Goal: Information Seeking & Learning: Find specific fact

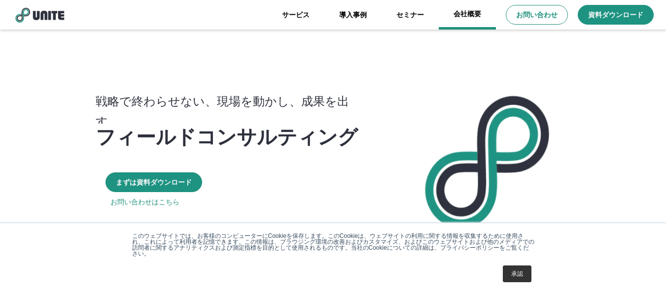
click at [458, 19] on link "会社概要" at bounding box center [467, 15] width 57 height 30
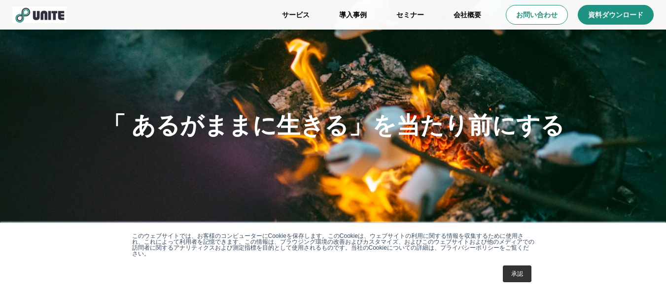
click at [507, 269] on link "承認" at bounding box center [517, 274] width 29 height 17
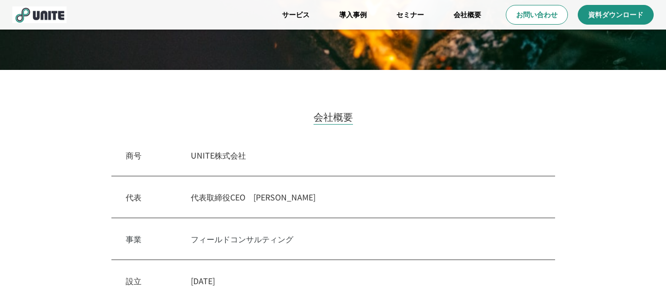
scroll to position [197, 0]
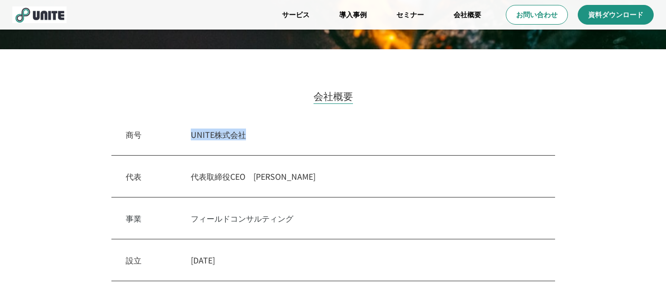
drag, startPoint x: 172, startPoint y: 139, endPoint x: 270, endPoint y: 153, distance: 99.7
click at [270, 153] on div "商号　 UNITE株式会社" at bounding box center [333, 135] width 444 height 42
copy p "UNITE株式会社"
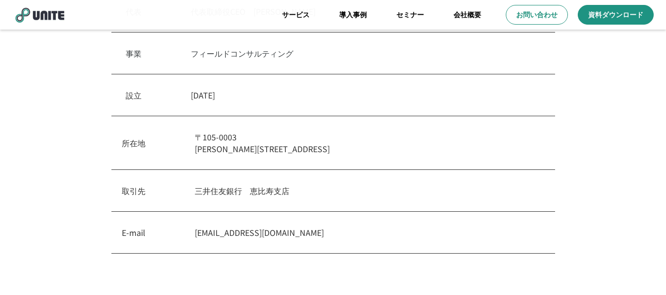
scroll to position [345, 0]
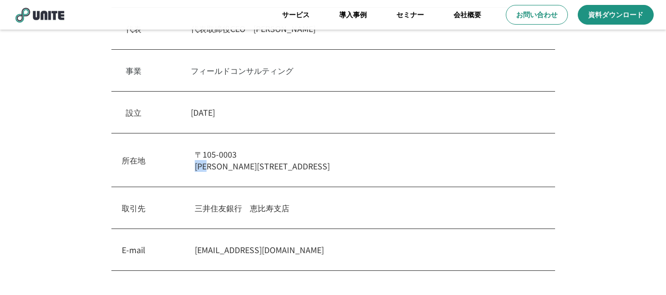
drag, startPoint x: 191, startPoint y: 170, endPoint x: 215, endPoint y: 171, distance: 23.2
click at [215, 171] on div "所在地 [STREET_ADDRESS][PERSON_NAME]内幸町" at bounding box center [333, 161] width 444 height 54
copy p "[PERSON_NAME]"
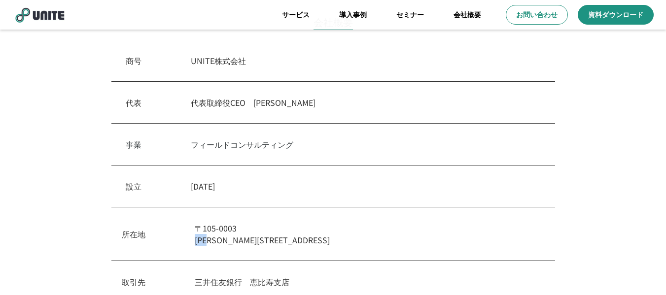
scroll to position [247, 0]
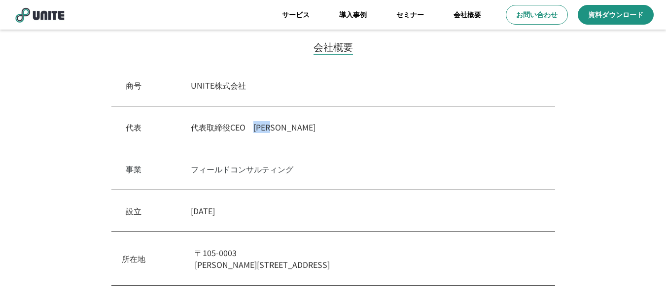
drag, startPoint x: 256, startPoint y: 133, endPoint x: 293, endPoint y: 133, distance: 37.5
click at [293, 133] on div "代表　 代表取締役CEO　[PERSON_NAME]" at bounding box center [333, 128] width 444 height 42
copy p "[PERSON_NAME]"
